Goal: Information Seeking & Learning: Find specific fact

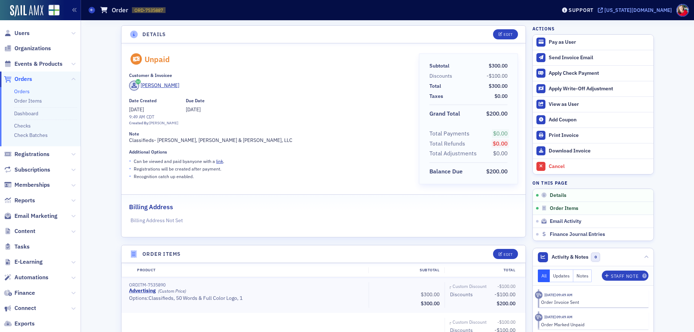
click at [646, 12] on div "[US_STATE][DOMAIN_NAME]" at bounding box center [639, 10] width 68 height 7
click at [23, 32] on span "Users" at bounding box center [21, 33] width 15 height 8
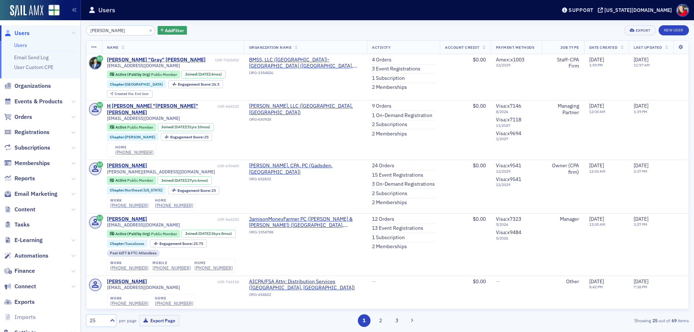
type input "[PERSON_NAME]"
